Goal: Information Seeking & Learning: Compare options

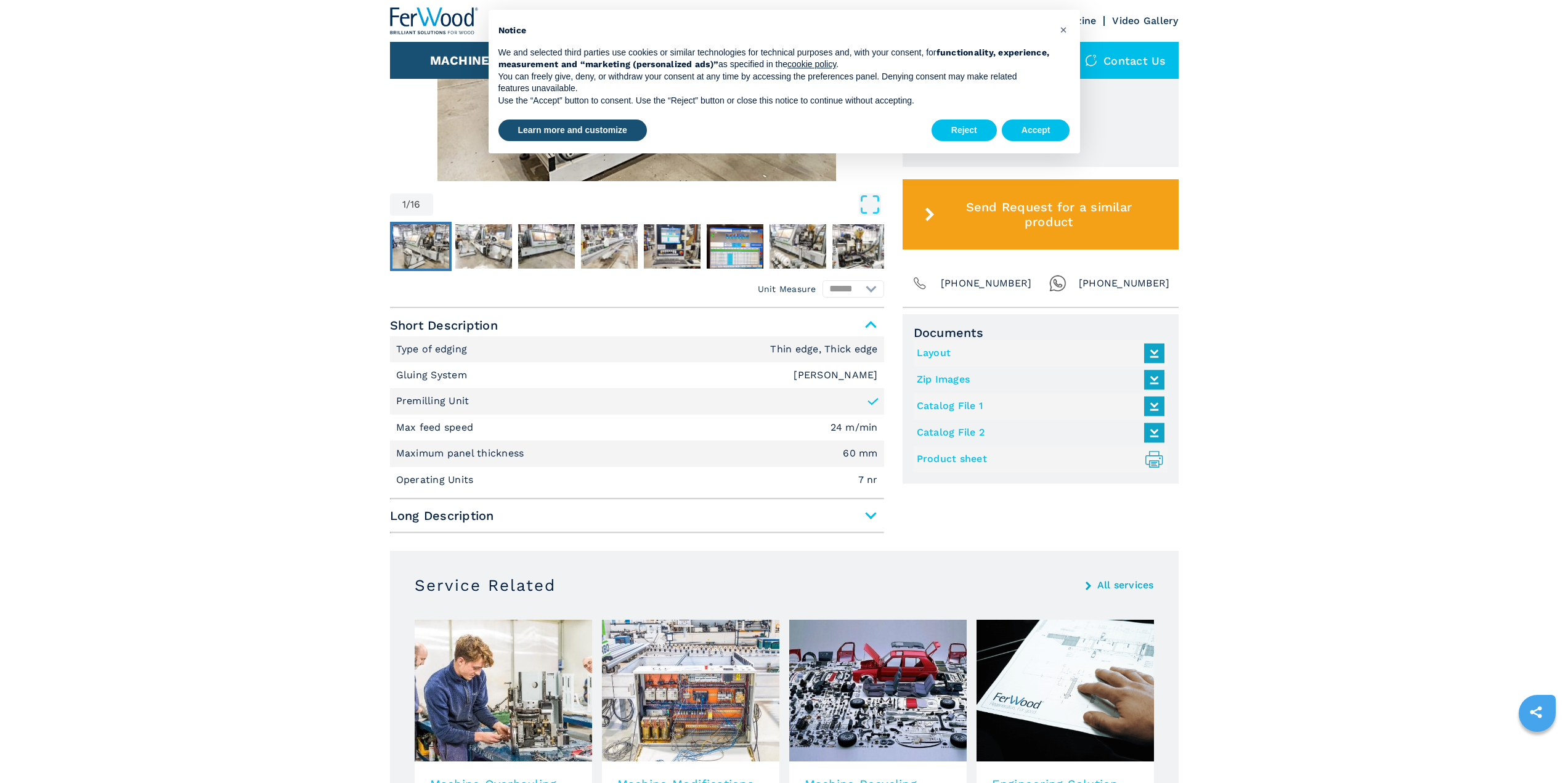
scroll to position [432, 0]
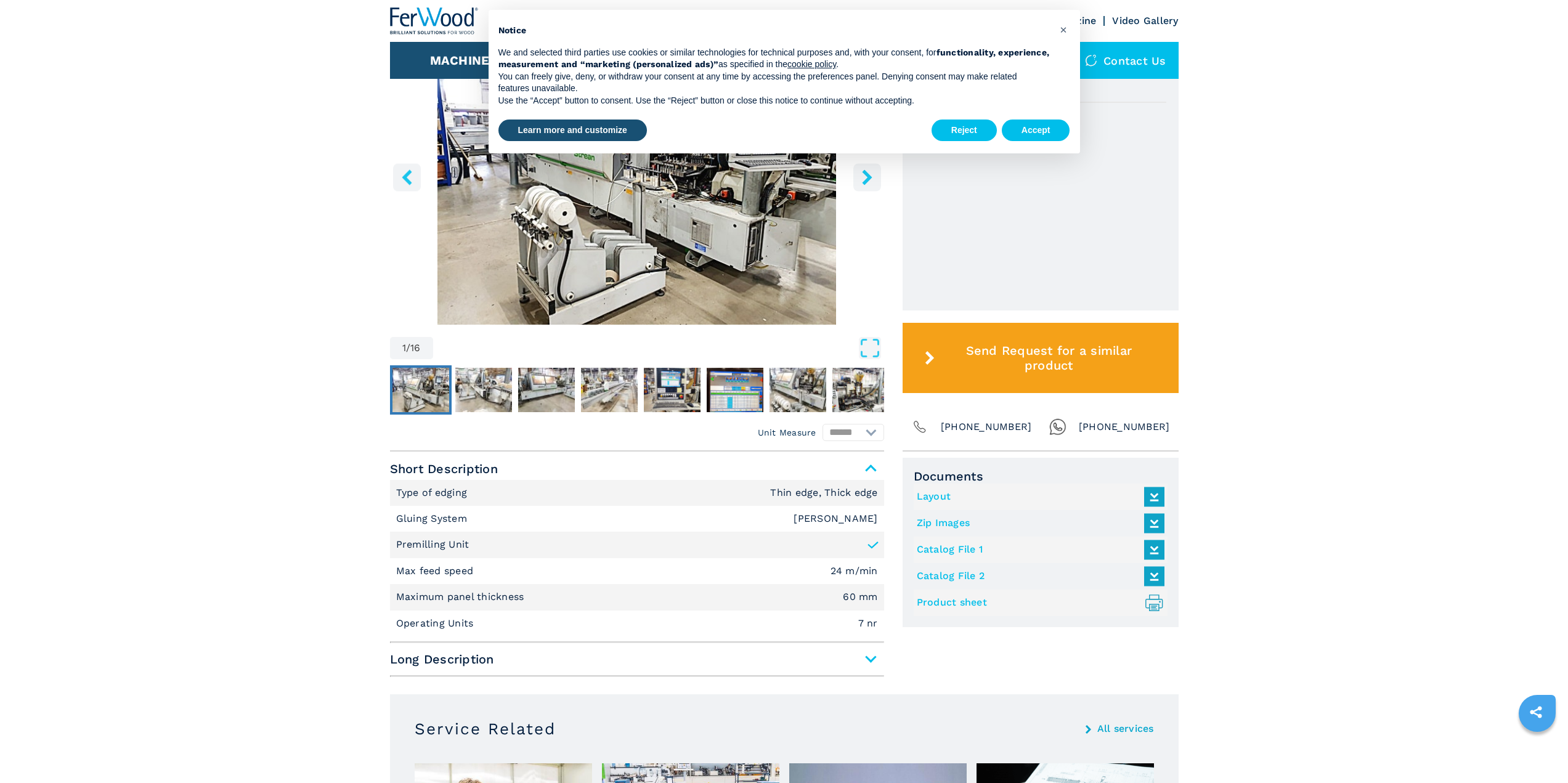
click at [686, 416] on div at bounding box center [637, 390] width 494 height 56
click at [688, 408] on img "Go to Slide 5" at bounding box center [671, 389] width 57 height 44
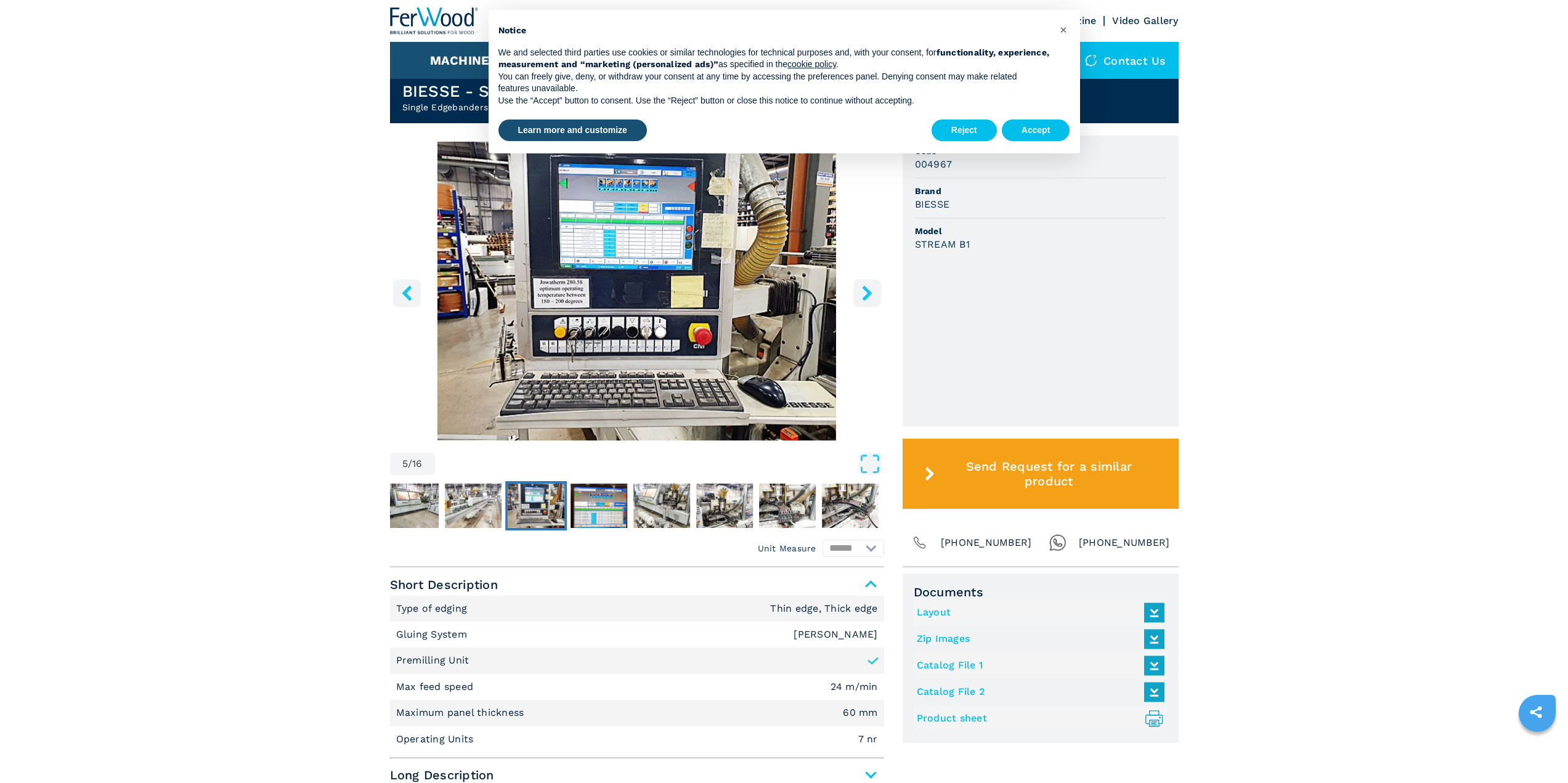
scroll to position [287, 0]
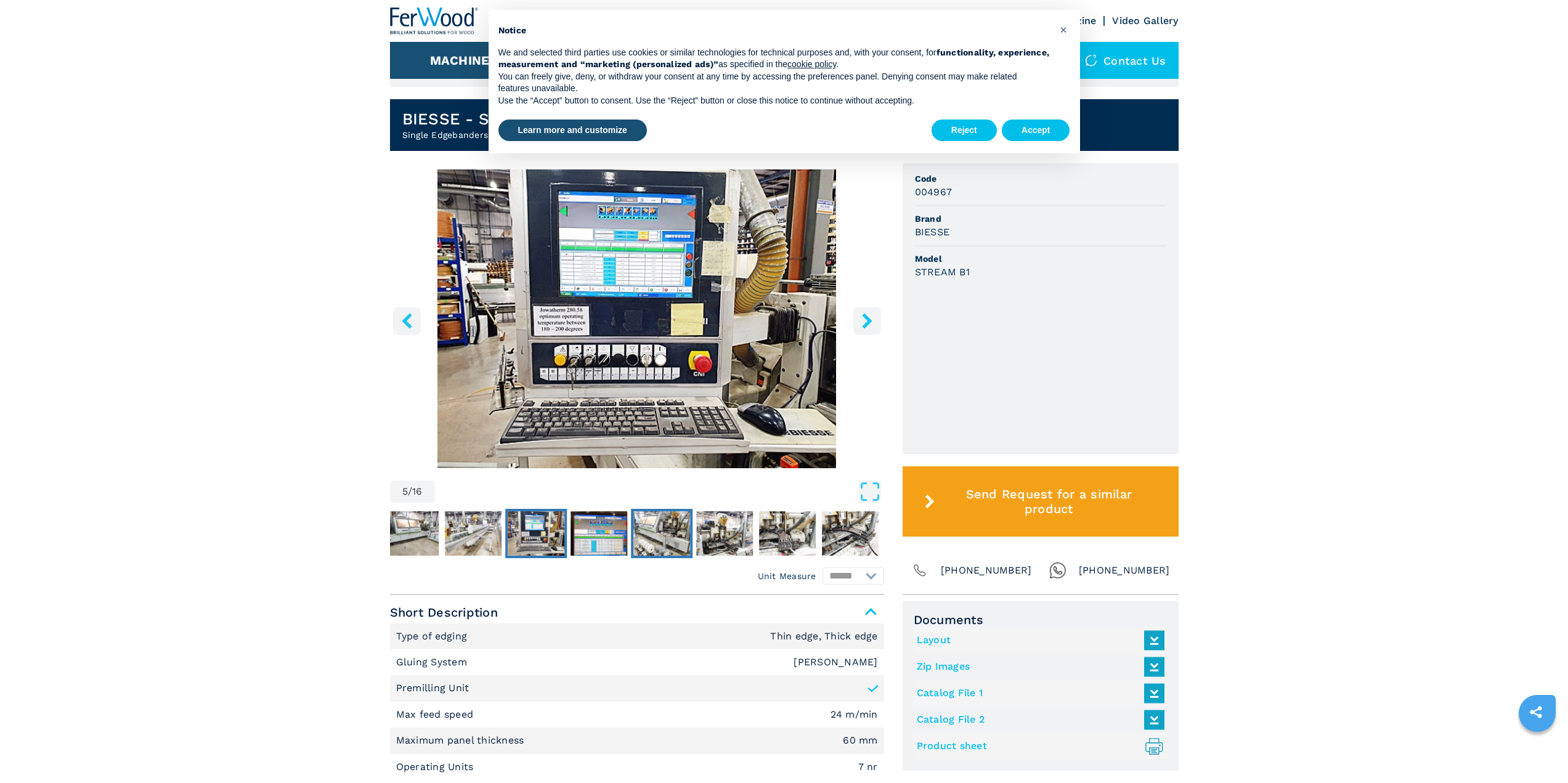
click at [646, 544] on img "Go to Slide 7" at bounding box center [661, 533] width 57 height 44
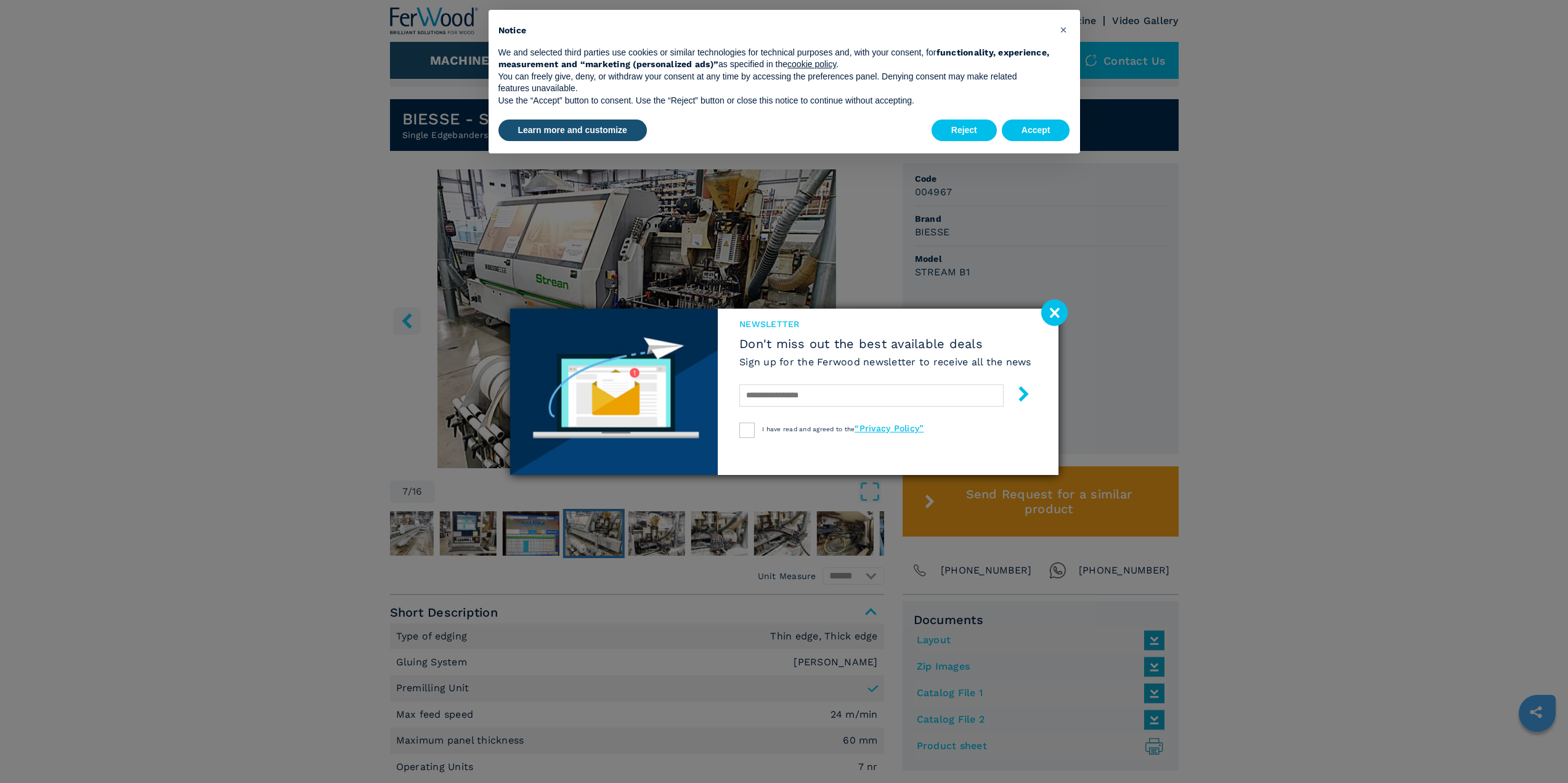
click at [1065, 312] on image at bounding box center [1053, 312] width 26 height 26
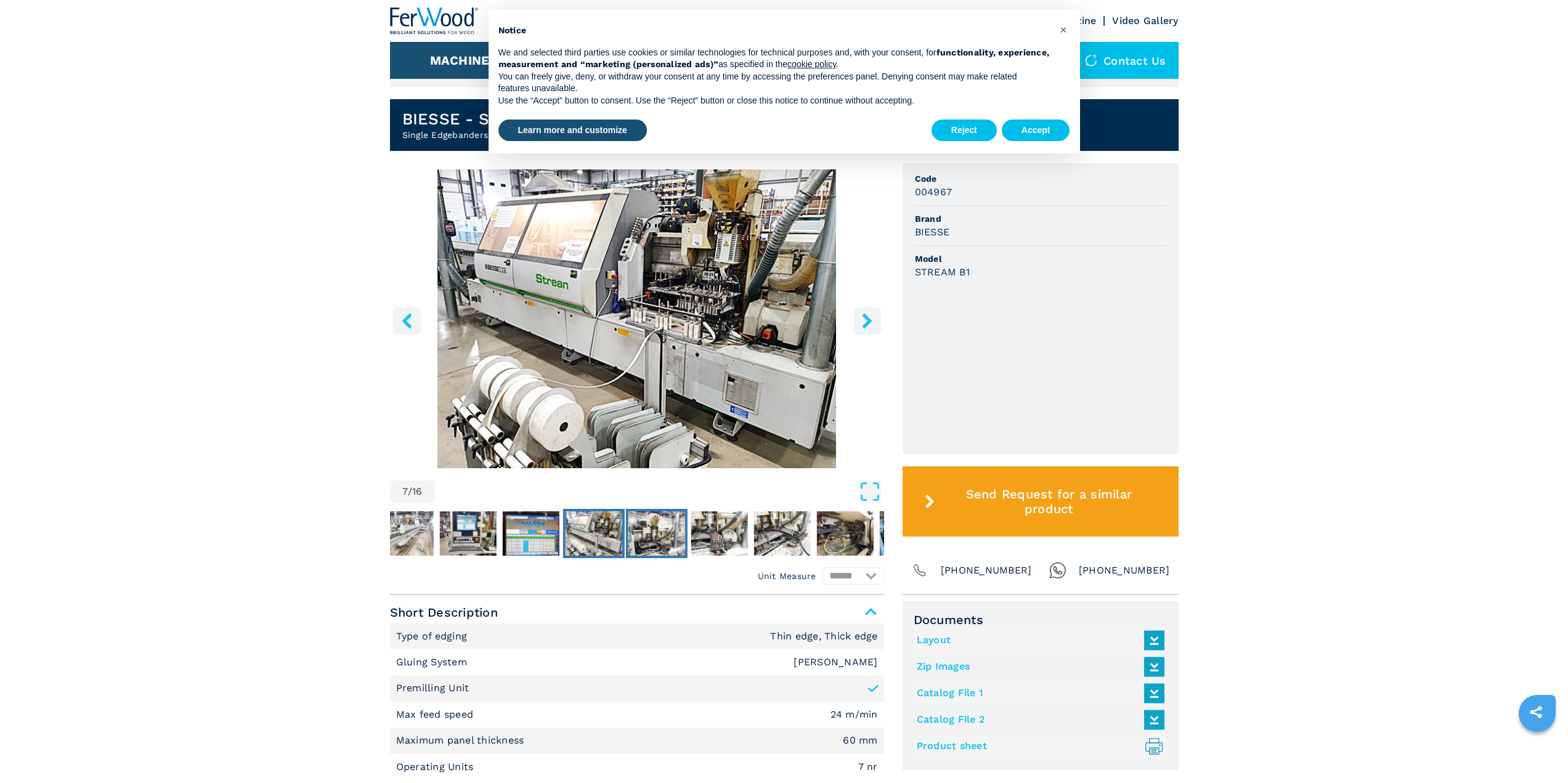
click at [665, 534] on img "Go to Slide 8" at bounding box center [656, 533] width 57 height 44
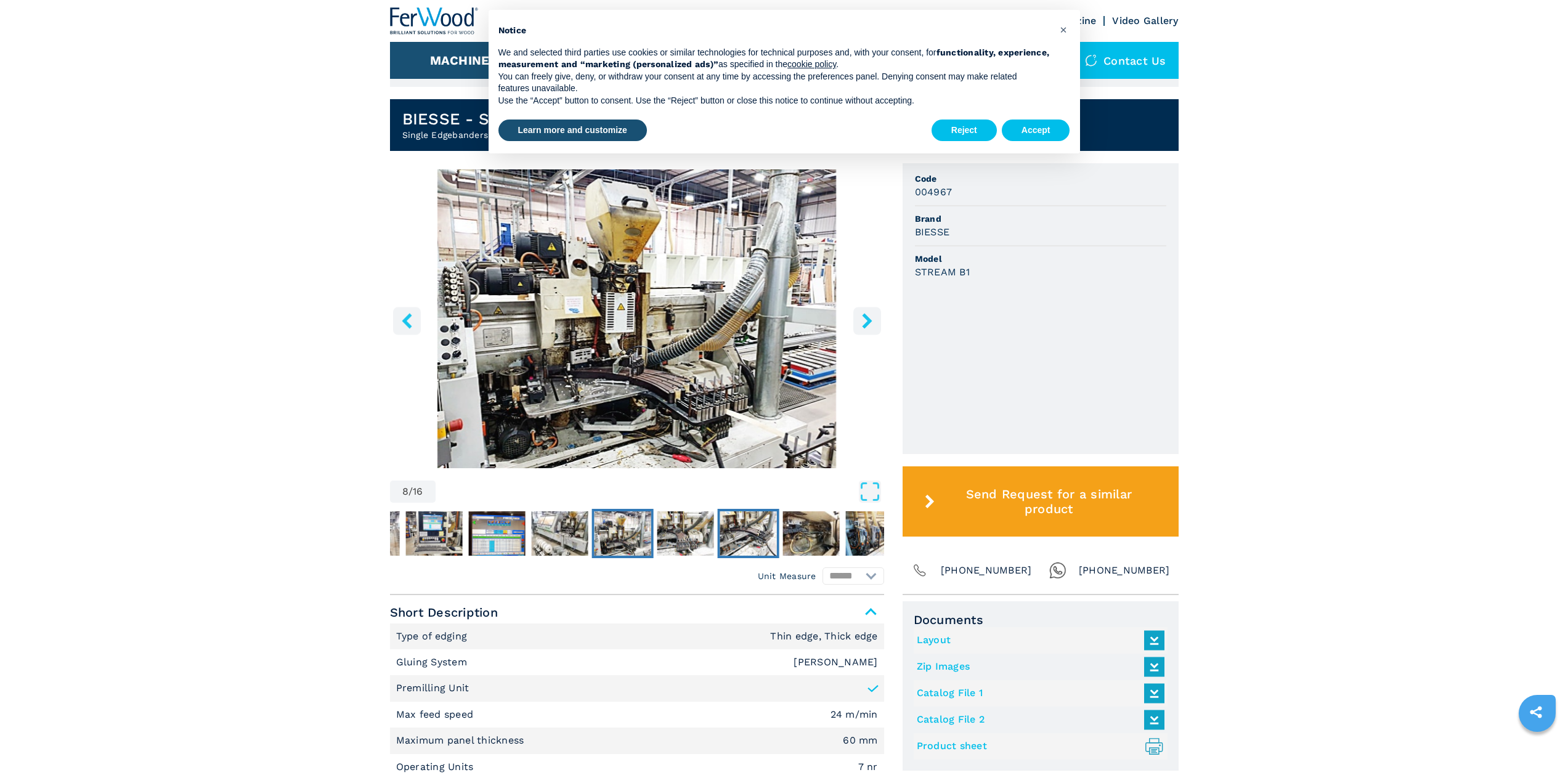
click at [769, 533] on img "Go to Slide 10" at bounding box center [747, 533] width 57 height 44
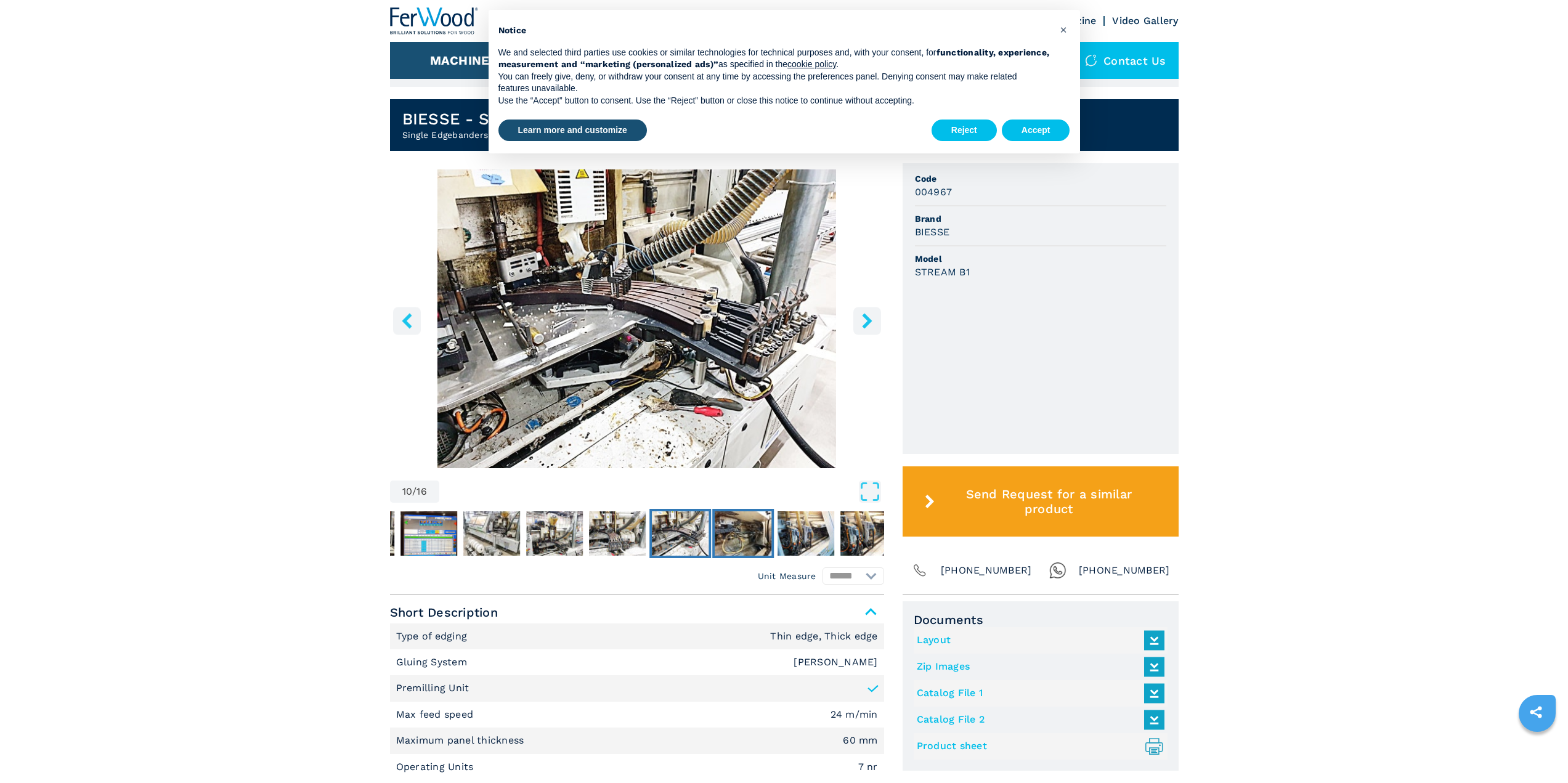
click at [772, 531] on button "Go to Slide 11" at bounding box center [743, 533] width 61 height 50
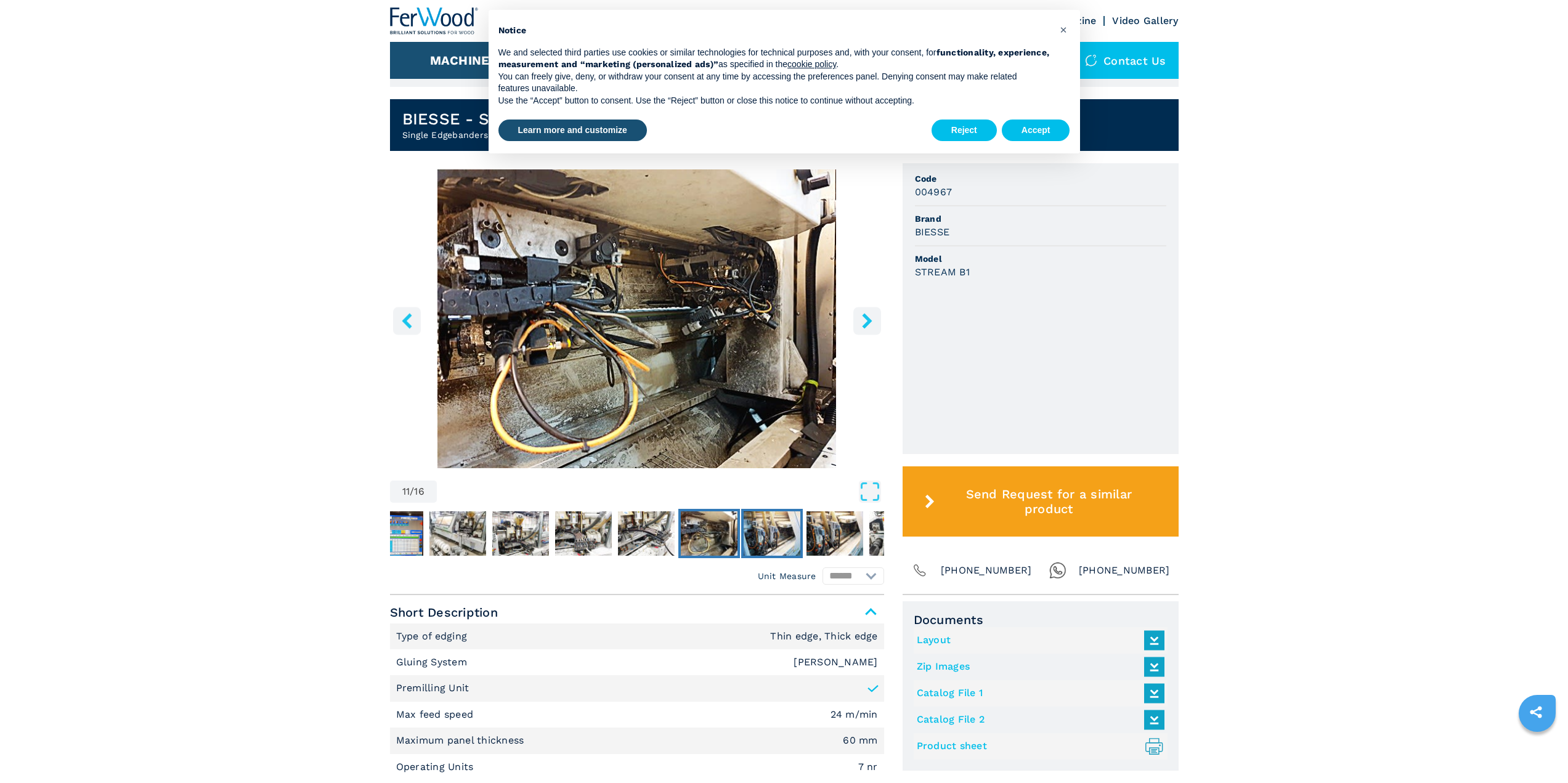
click at [781, 531] on img "Go to Slide 12" at bounding box center [771, 533] width 57 height 44
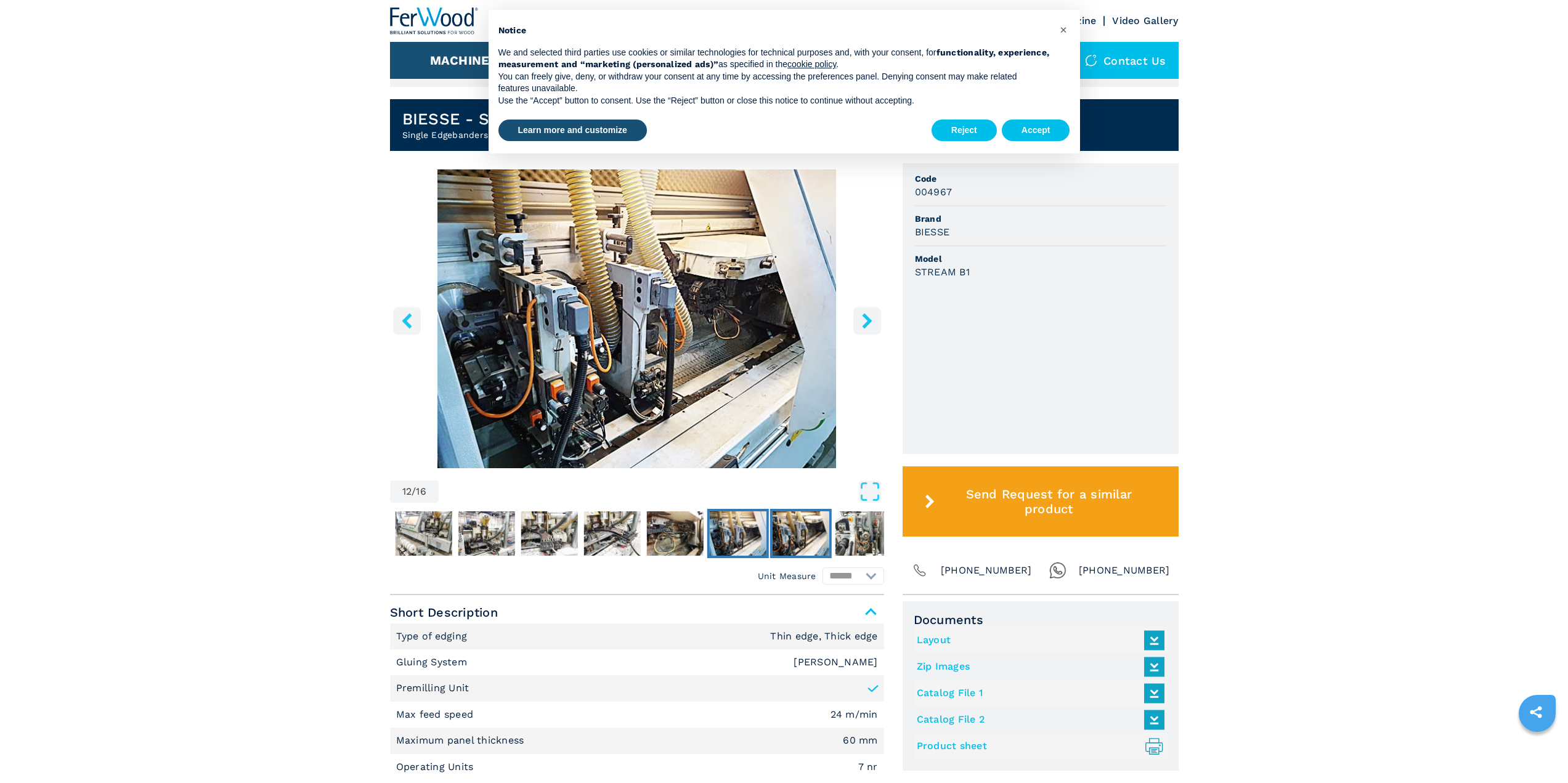
click at [797, 531] on img "Go to Slide 13" at bounding box center [800, 533] width 57 height 44
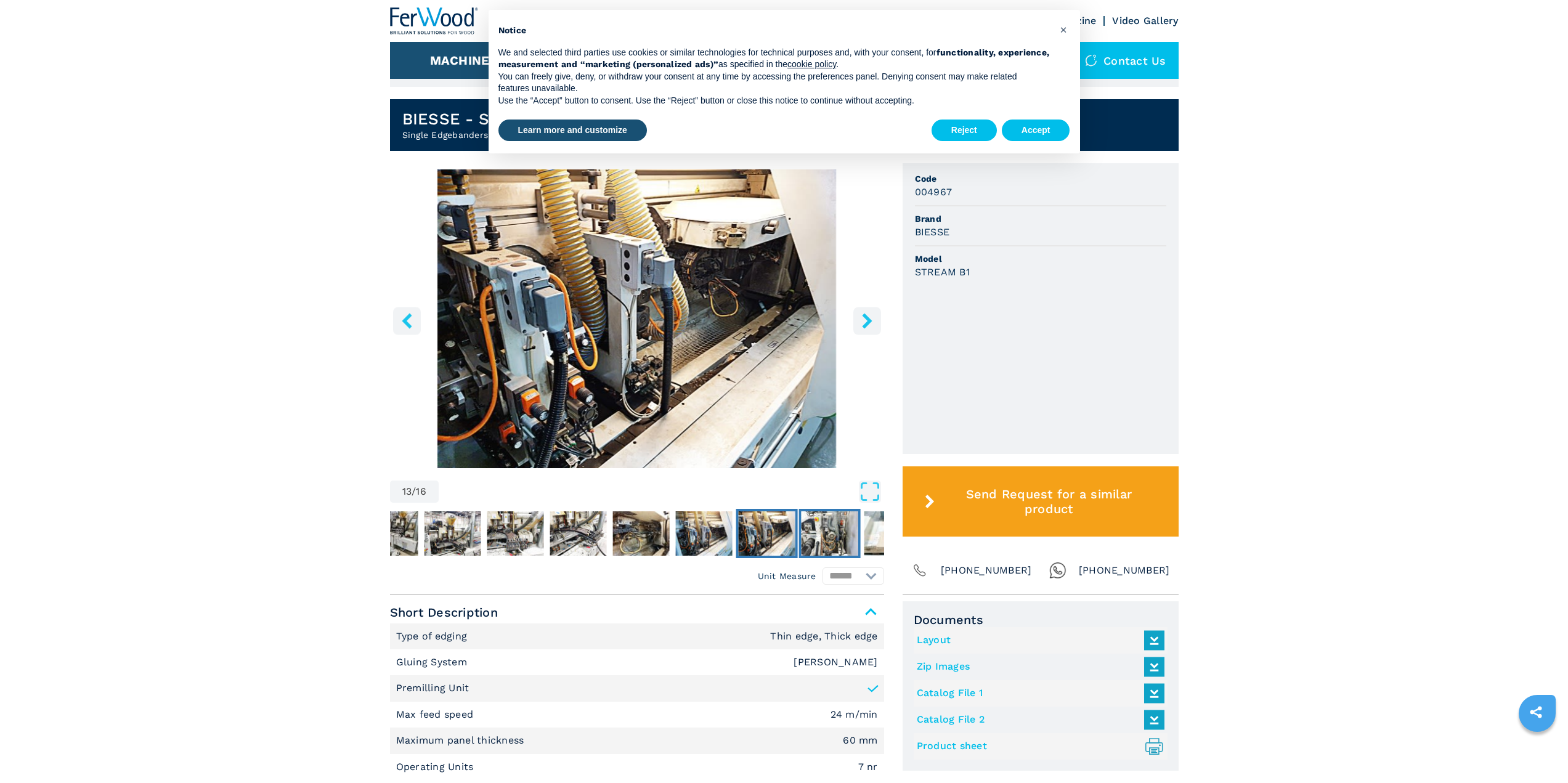
click at [805, 531] on img "Go to Slide 14" at bounding box center [829, 533] width 57 height 44
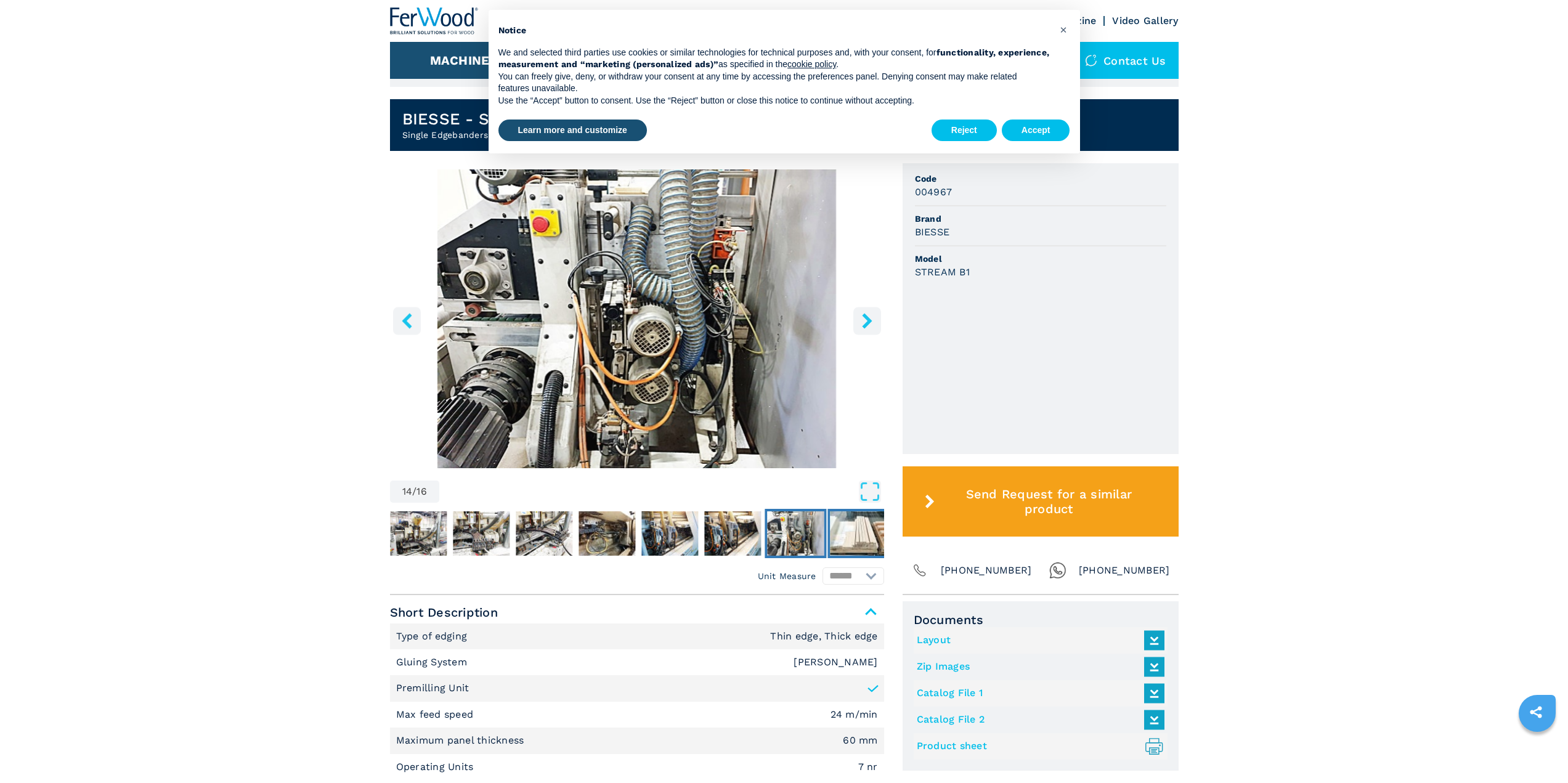
click at [846, 531] on img "Go to Slide 15" at bounding box center [858, 533] width 57 height 44
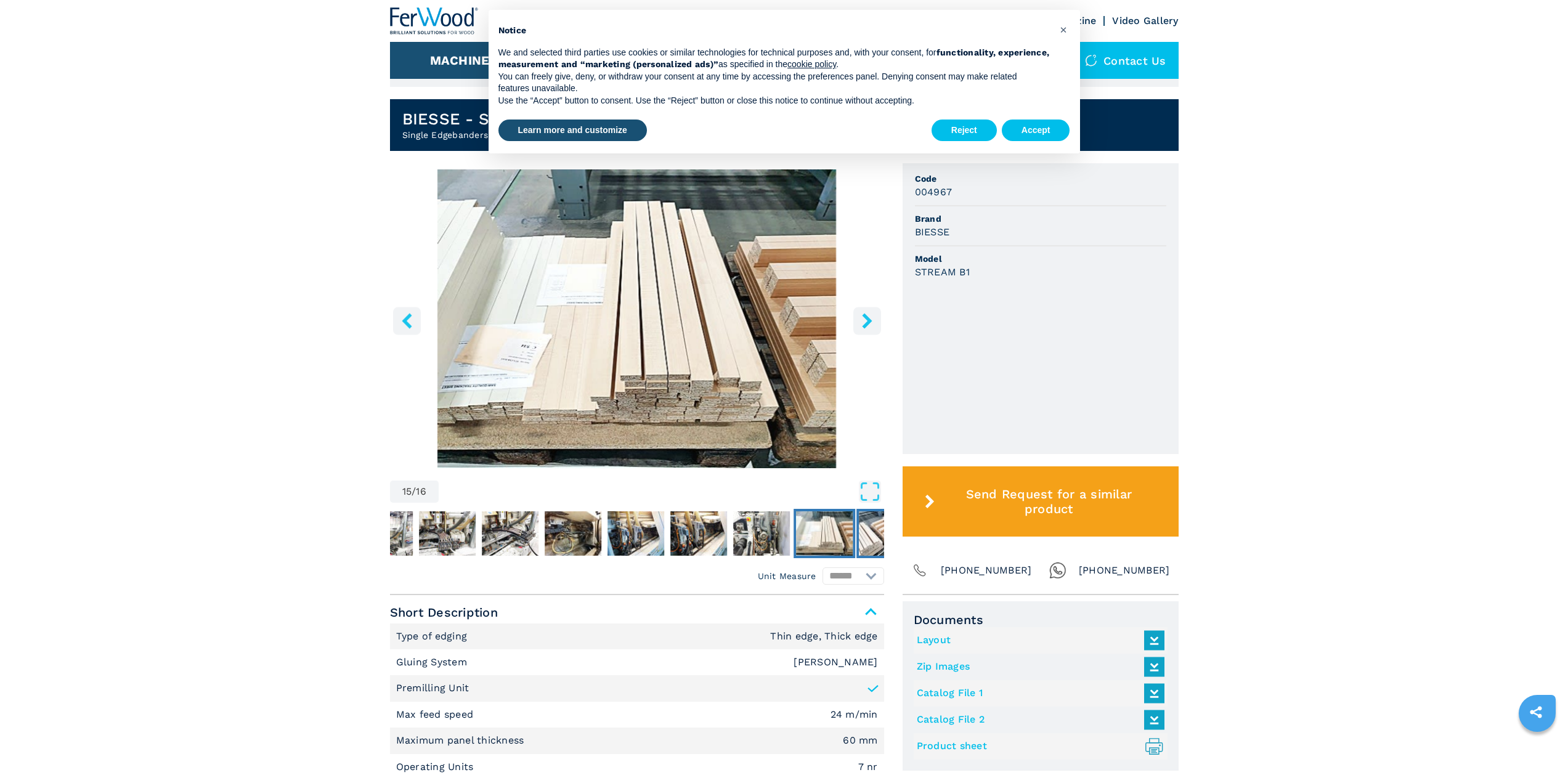
click at [868, 532] on img "Go to Slide 16" at bounding box center [887, 533] width 57 height 44
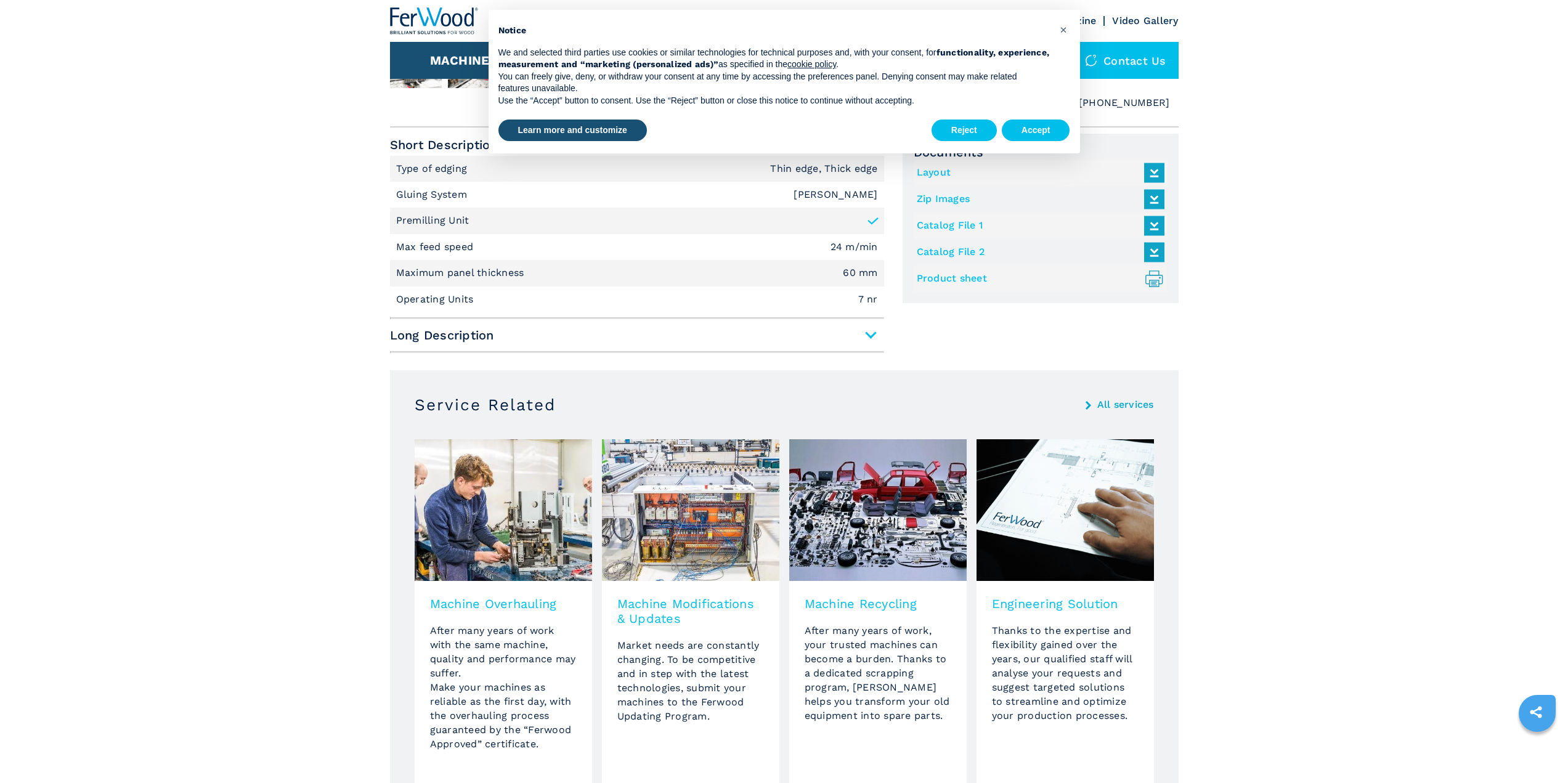
scroll to position [862, 0]
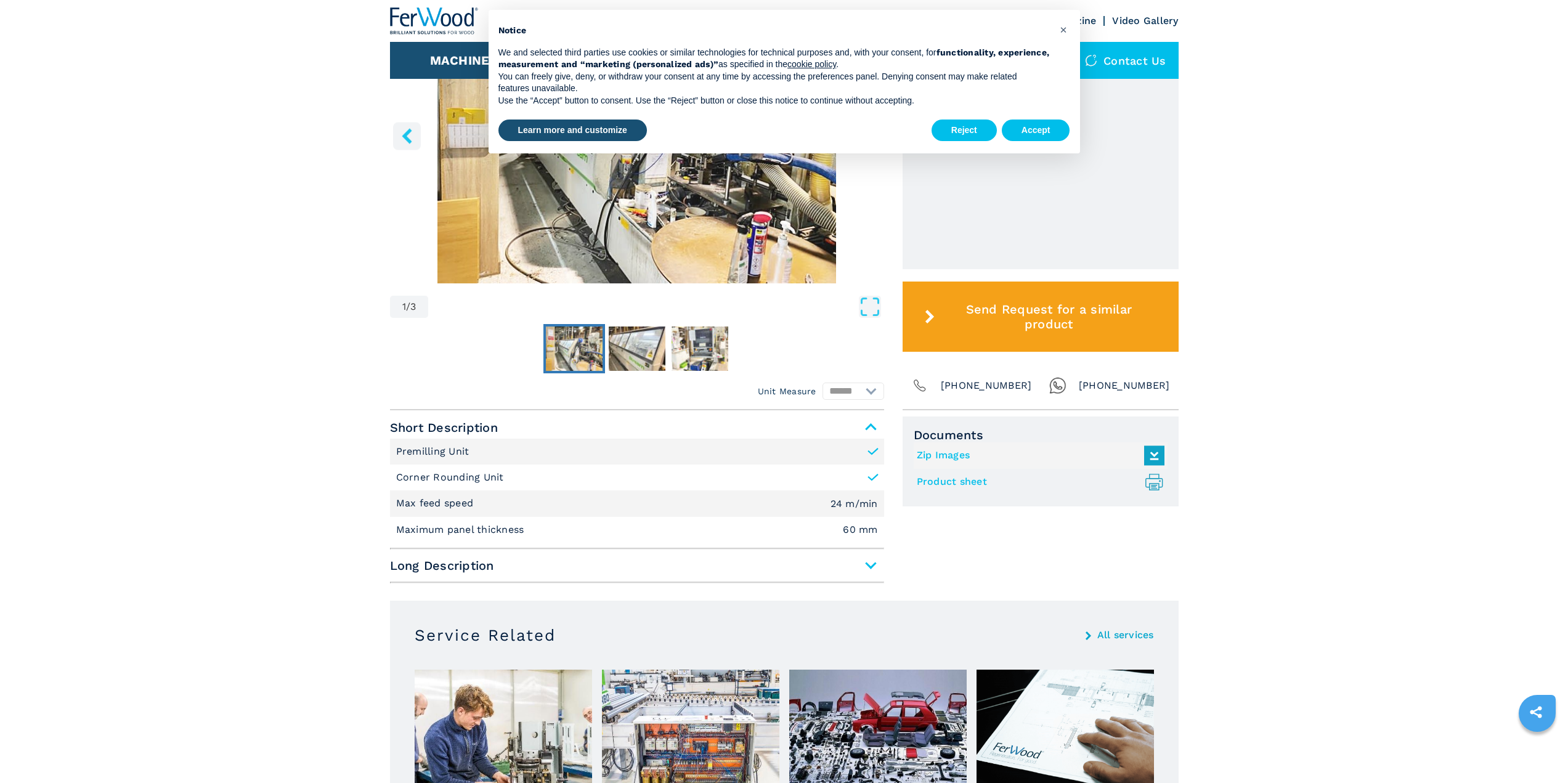
scroll to position [432, 0]
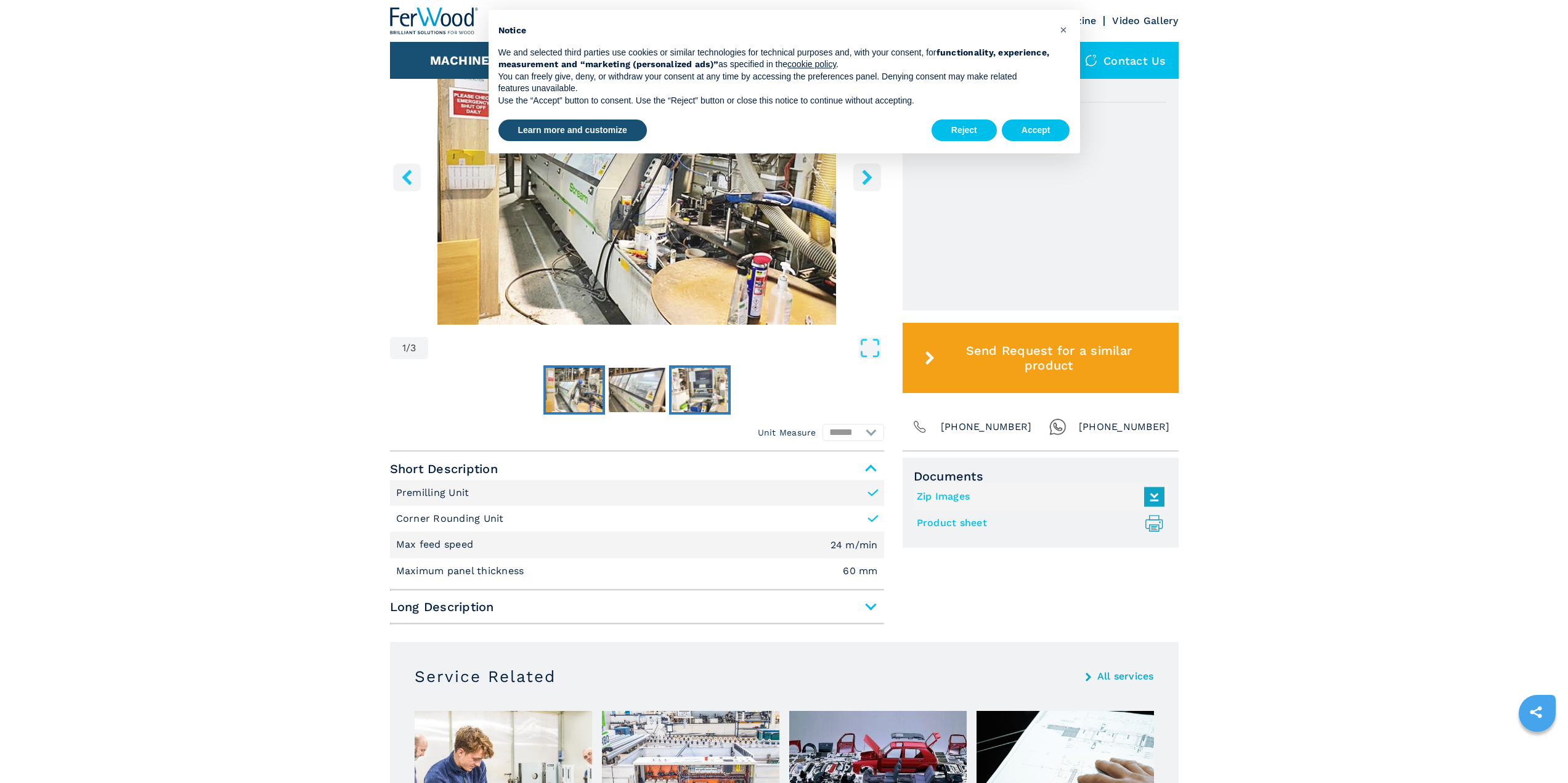
click at [702, 390] on img "Go to Slide 3" at bounding box center [699, 389] width 57 height 44
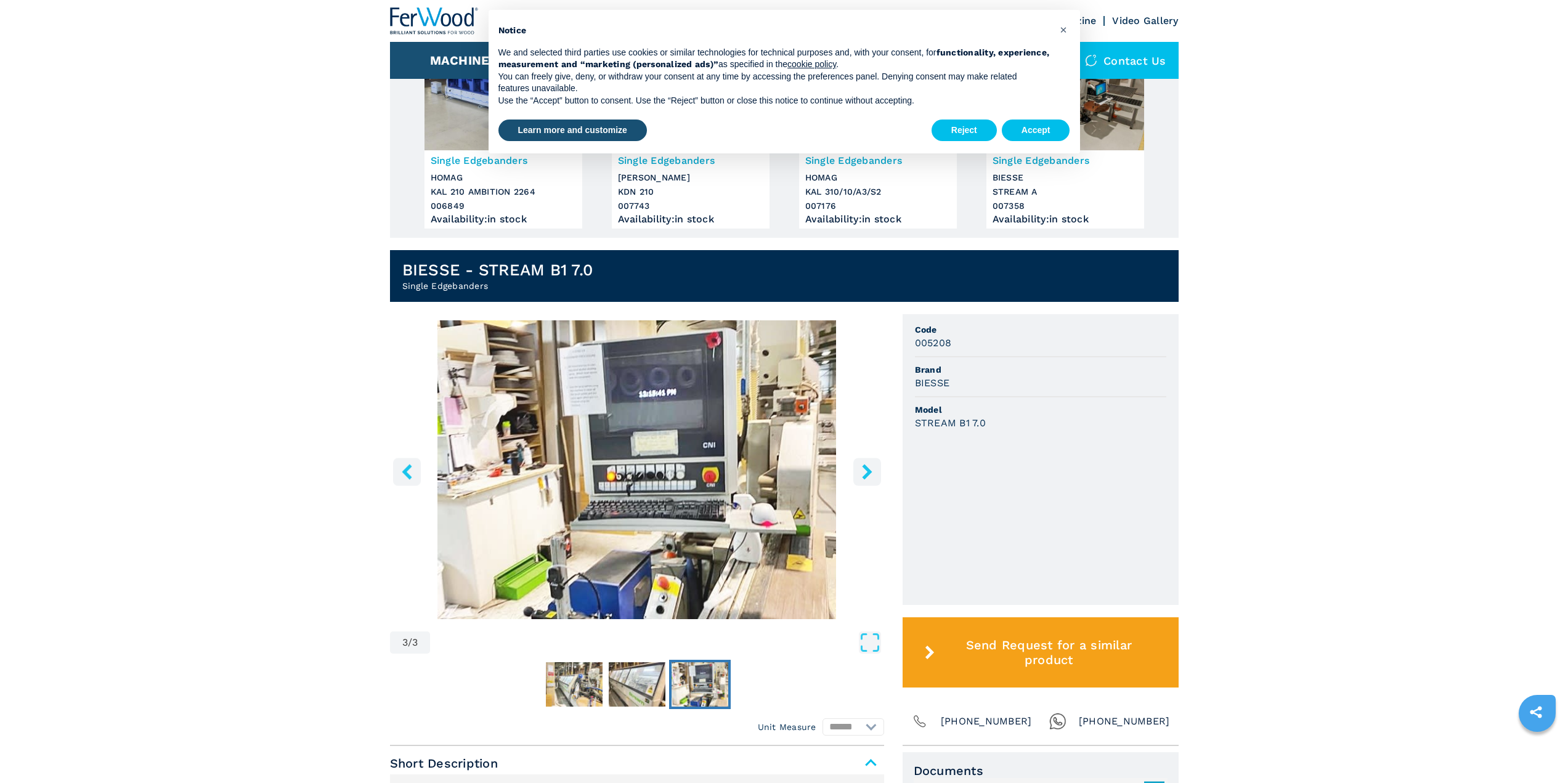
scroll to position [0, 0]
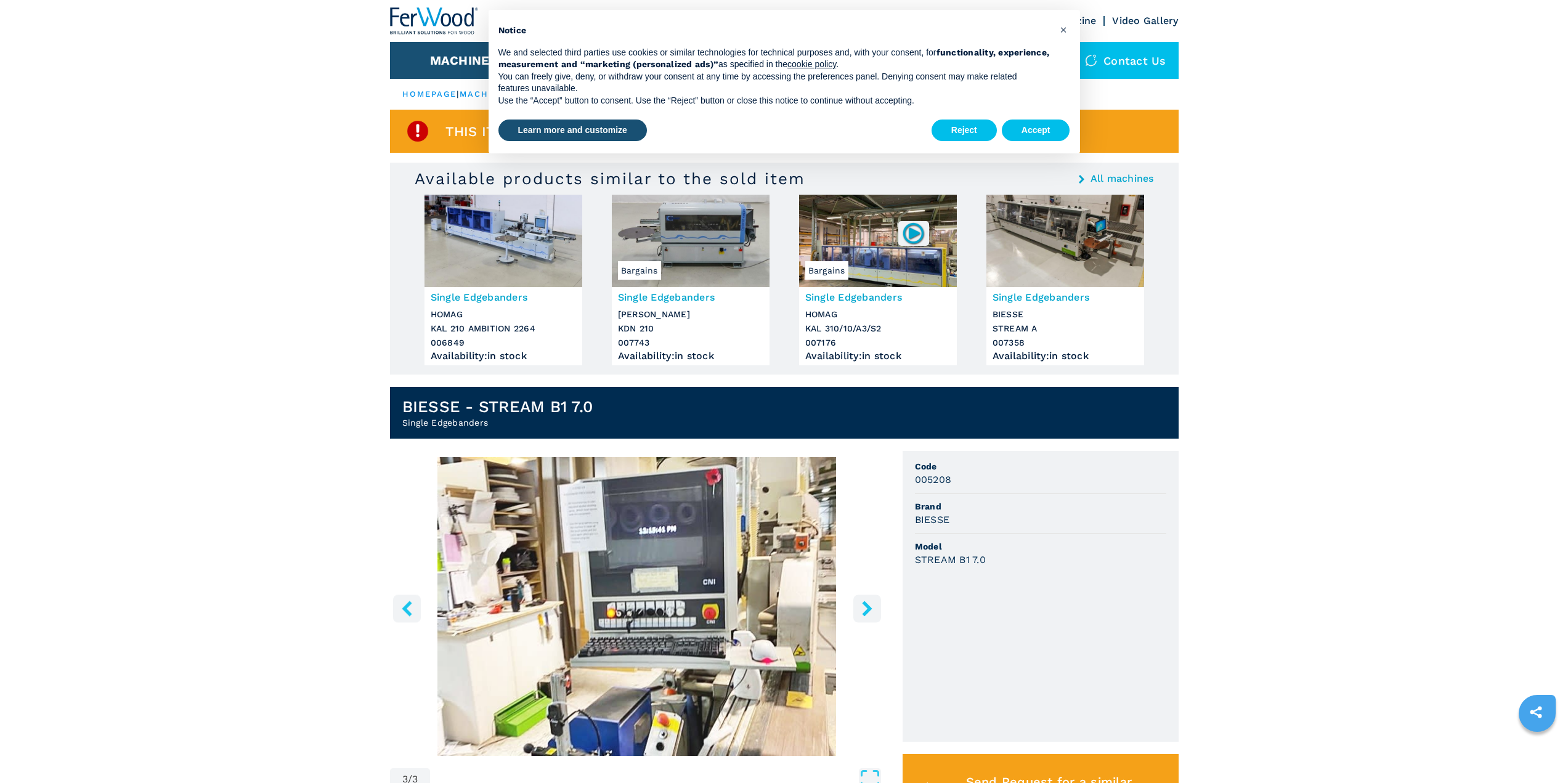
click at [867, 610] on icon "right-button" at bounding box center [866, 608] width 10 height 15
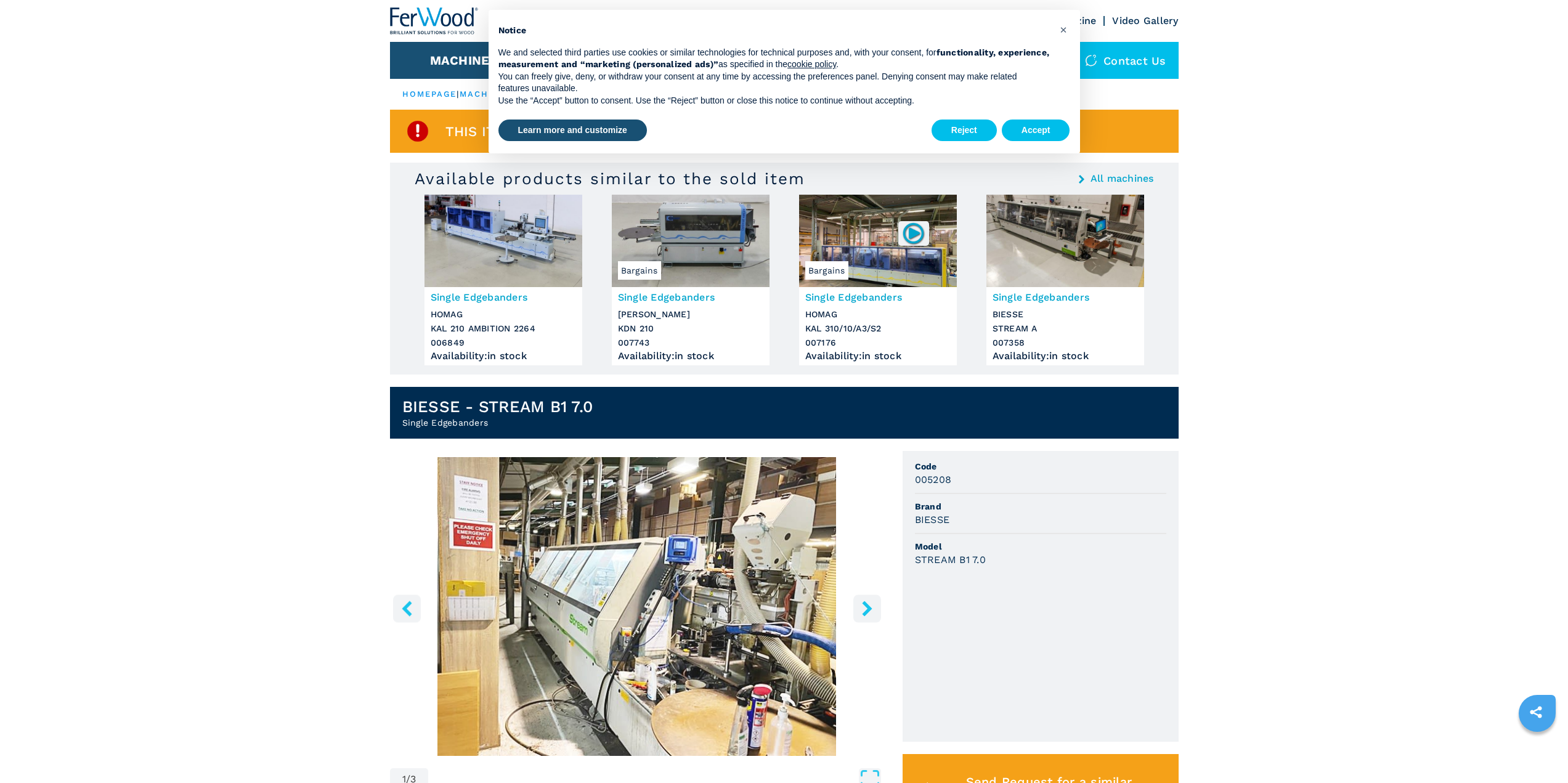
click at [867, 610] on icon "right-button" at bounding box center [866, 608] width 10 height 15
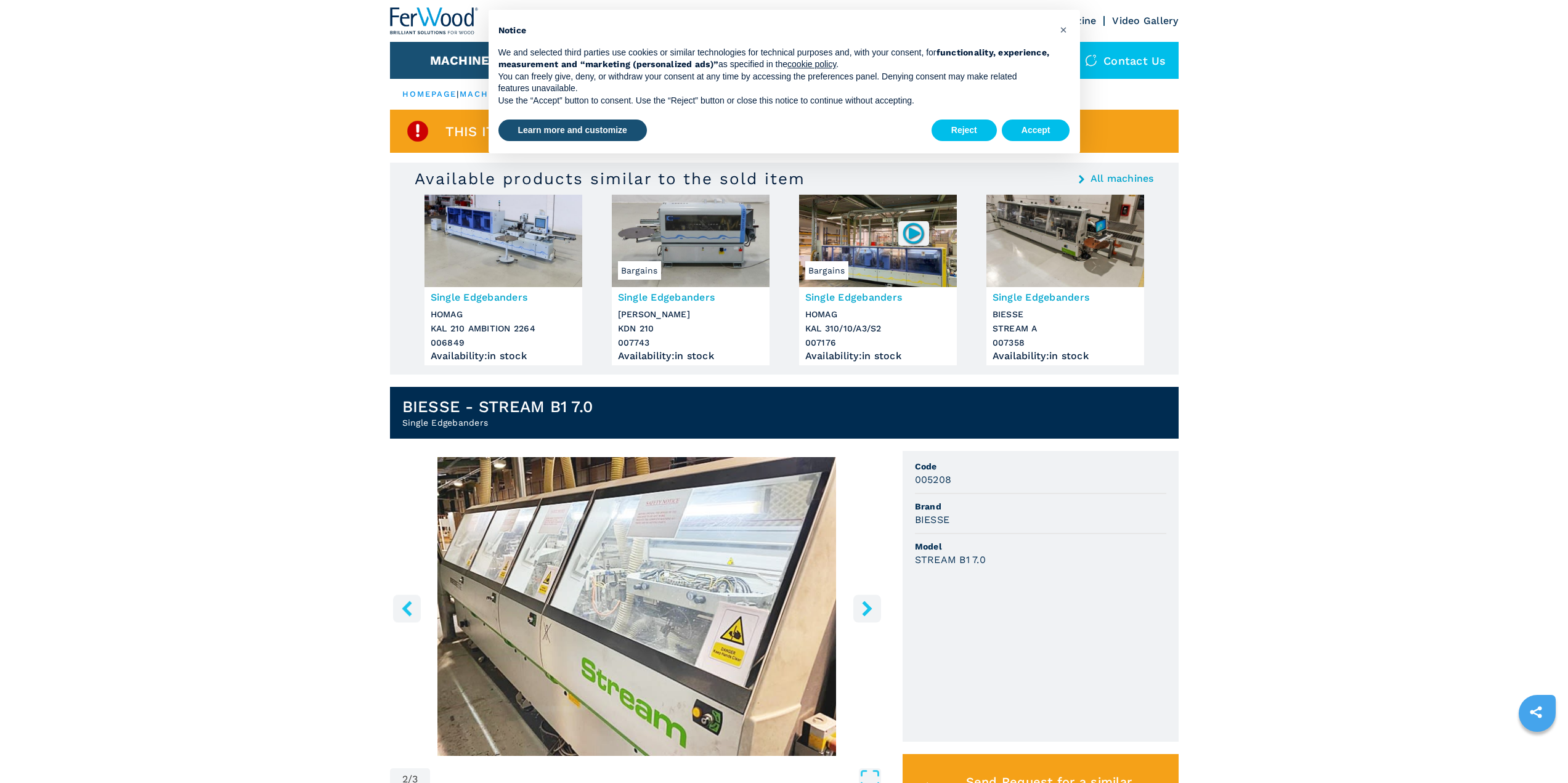
click at [870, 610] on icon "right-button" at bounding box center [866, 608] width 10 height 15
